Goal: Transaction & Acquisition: Purchase product/service

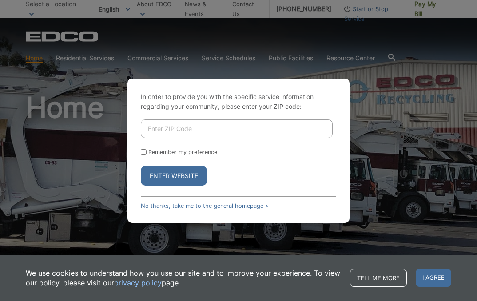
click at [175, 125] on input "Enter ZIP Code" at bounding box center [237, 128] width 192 height 19
type input "91942"
click at [145, 150] on input "Remember my preference" at bounding box center [144, 152] width 6 height 6
checkbox input "true"
click at [163, 170] on button "Enter Website" at bounding box center [174, 176] width 66 height 20
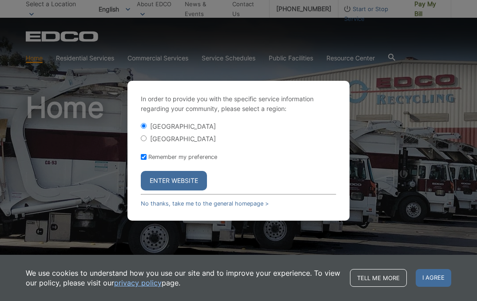
click at [143, 136] on input "[GEOGRAPHIC_DATA]" at bounding box center [144, 138] width 6 height 6
radio input "true"
click at [177, 183] on button "Enter Website" at bounding box center [174, 181] width 66 height 20
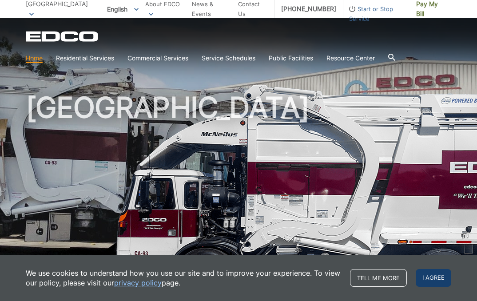
click at [437, 277] on span "I agree" at bounding box center [434, 278] width 36 height 18
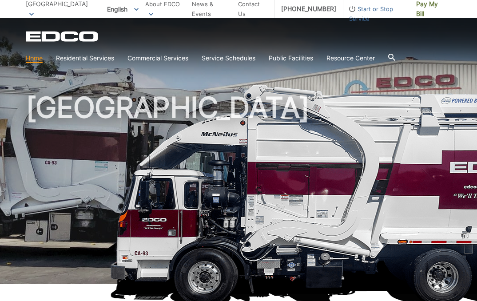
click at [170, 74] on div "[GEOGRAPHIC_DATA]" at bounding box center [238, 151] width 425 height 266
click at [421, 10] on span "Pay My Bill" at bounding box center [430, 9] width 28 height 20
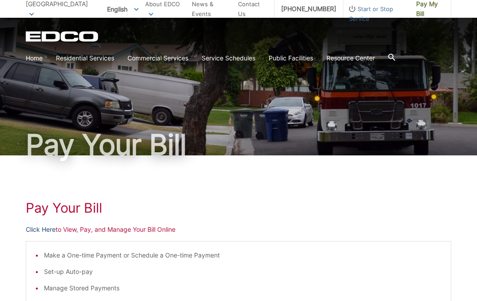
click at [37, 231] on link "Click Here" at bounding box center [41, 230] width 30 height 10
